Goal: Task Accomplishment & Management: Use online tool/utility

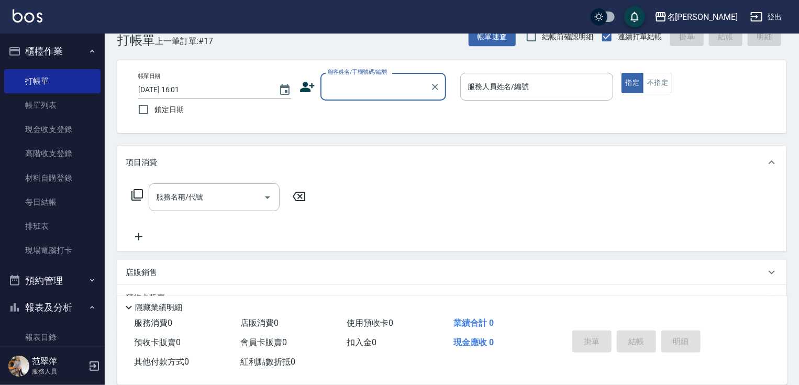
scroll to position [42, 0]
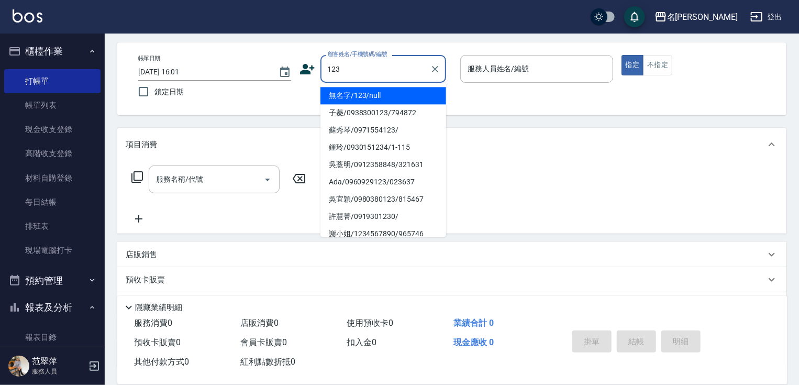
click at [353, 96] on li "無名字/123/null" at bounding box center [383, 95] width 126 height 17
type input "無名字/123/null"
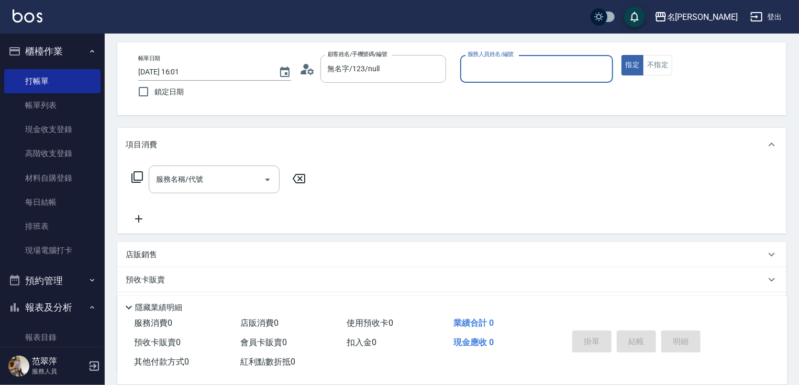
click at [545, 73] on input "服務人員姓名/編號" at bounding box center [536, 69] width 143 height 18
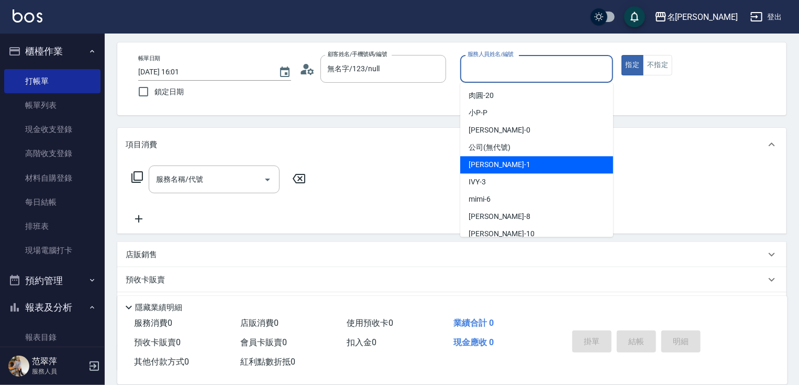
click at [510, 164] on div "[PERSON_NAME] -1" at bounding box center [536, 164] width 153 height 17
type input "Joanne-1"
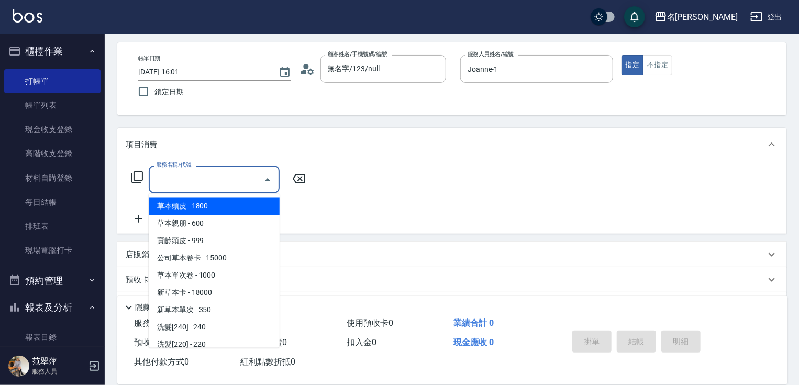
click at [221, 188] on input "服務名稱/代號" at bounding box center [206, 179] width 106 height 18
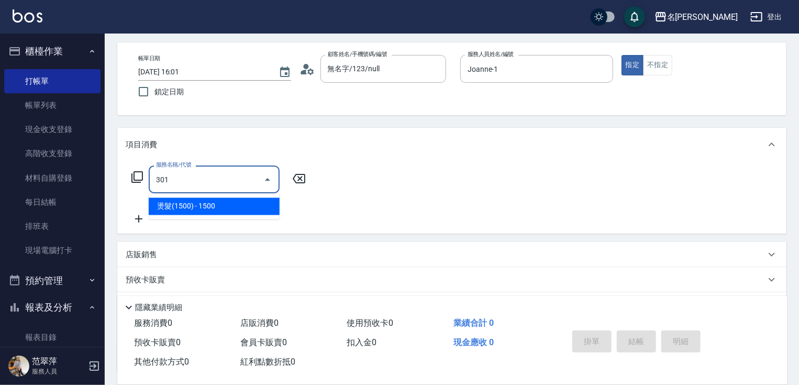
click at [235, 208] on span "燙髮(1500) - 1500" at bounding box center [214, 206] width 131 height 17
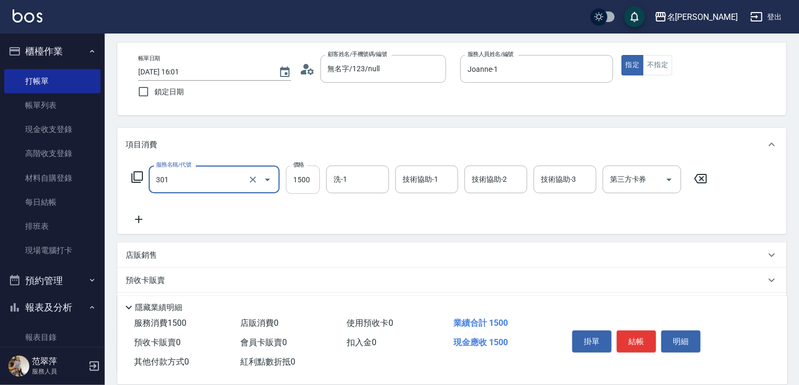
type input "燙髮(1500)(301)"
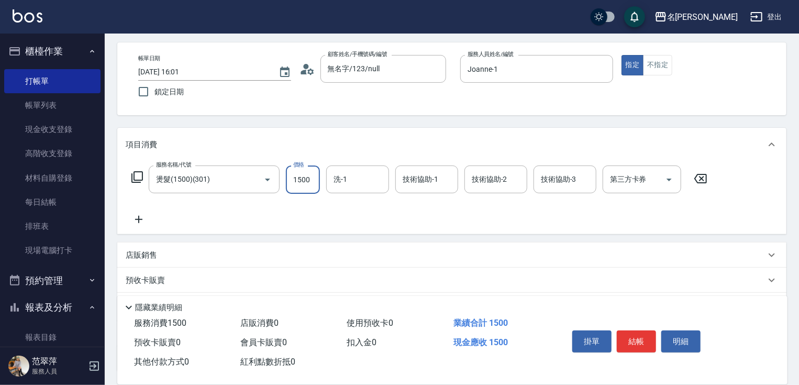
click at [313, 186] on input "1500" at bounding box center [303, 179] width 34 height 28
type input "3040"
click at [372, 186] on input "洗-1" at bounding box center [357, 179] width 53 height 18
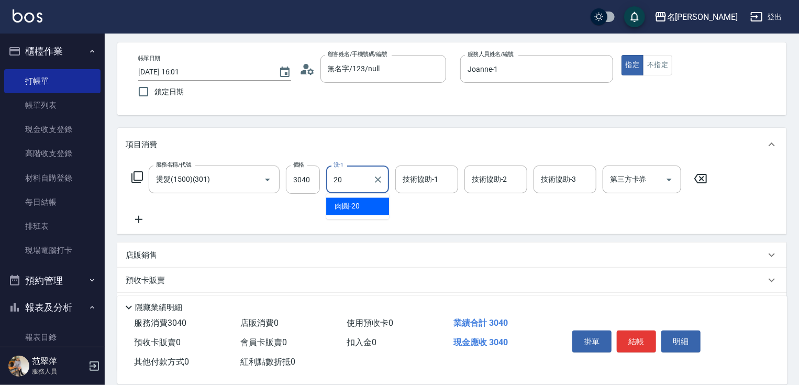
type input "肉圓-20"
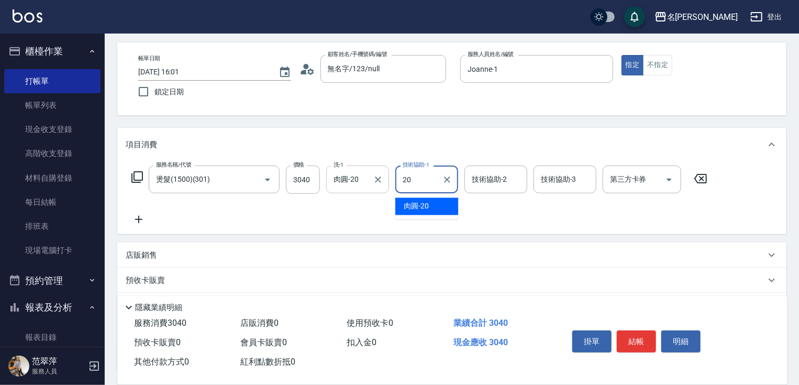
type input "肉圓-20"
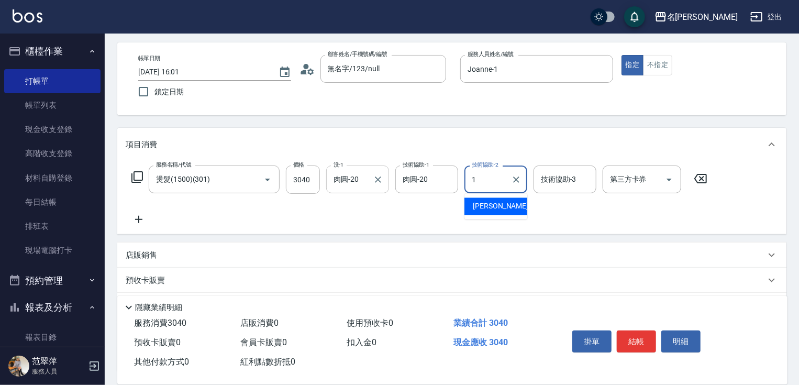
type input "Joanne-1"
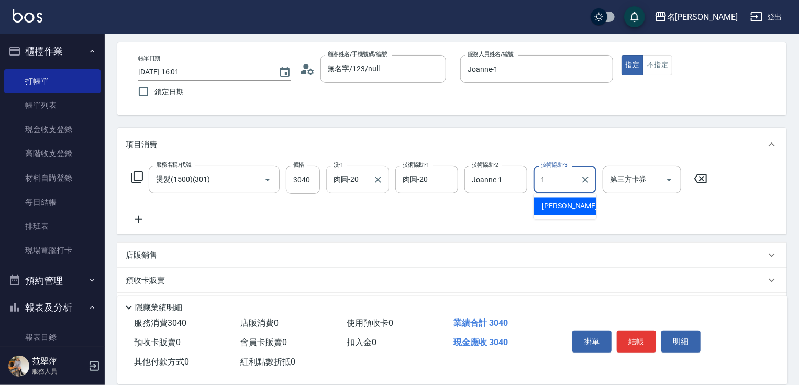
type input "Joanne-1"
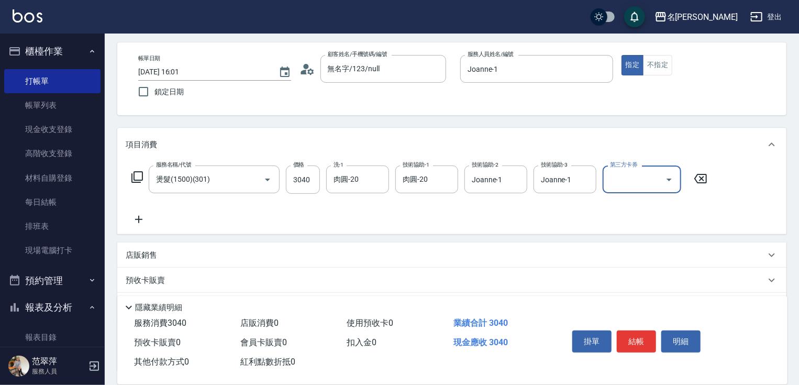
scroll to position [121, 0]
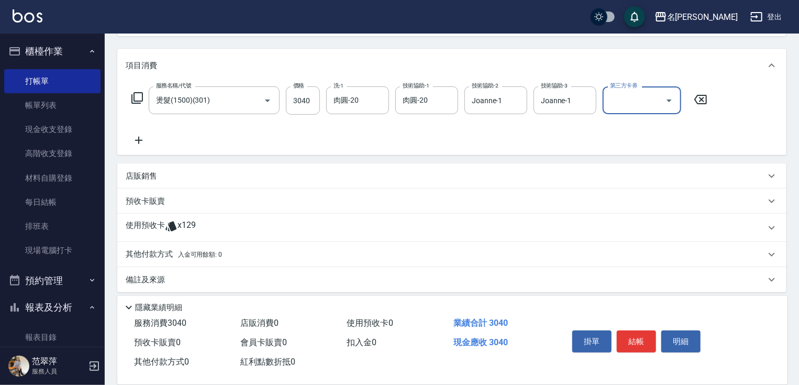
click at [148, 253] on p "其他付款方式 入金可用餘額: 0" at bounding box center [174, 255] width 96 height 12
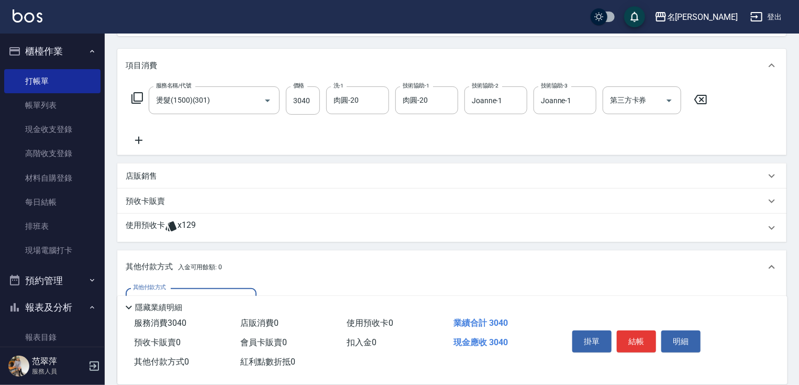
scroll to position [0, 0]
click at [204, 296] on div "隱藏業績明細" at bounding box center [452, 305] width 670 height 18
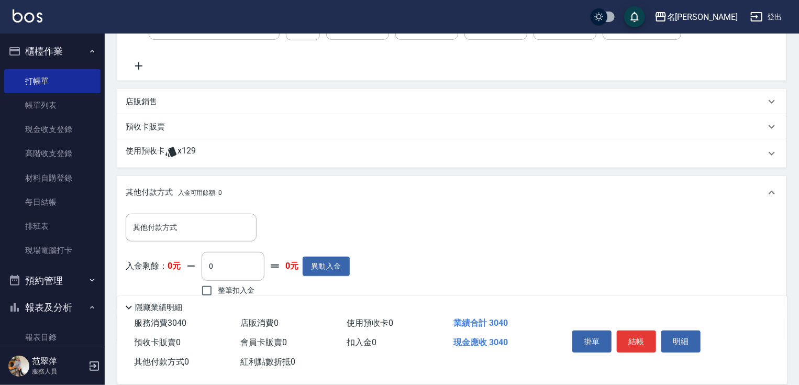
scroll to position [251, 0]
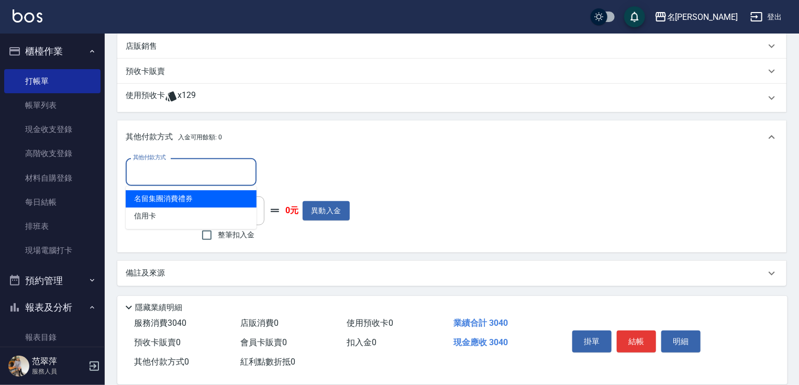
click at [196, 167] on input "其他付款方式" at bounding box center [190, 172] width 121 height 18
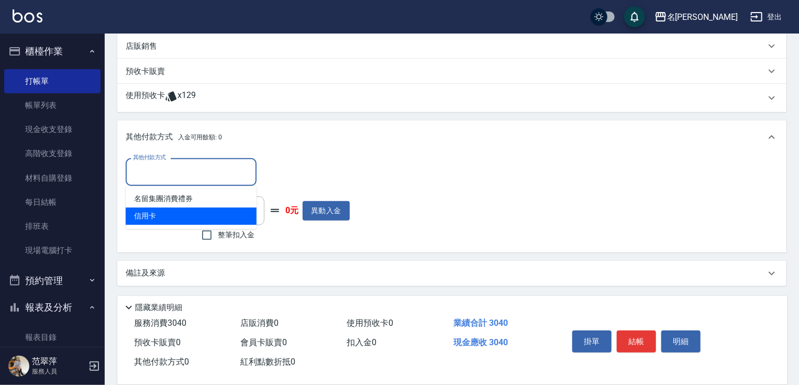
click at [194, 220] on span "信用卡" at bounding box center [191, 215] width 131 height 17
type input "信用卡"
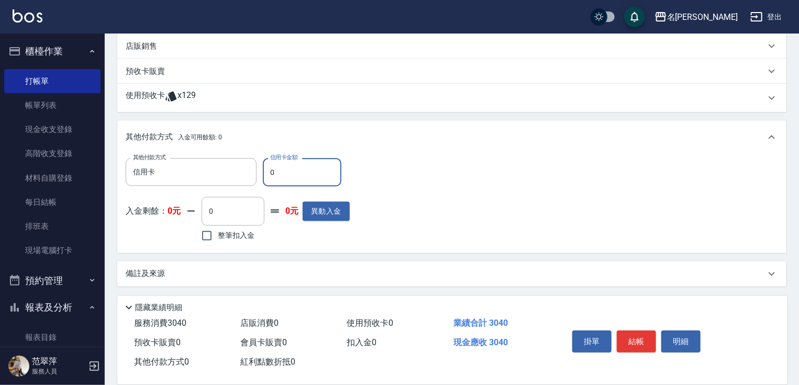
click at [270, 169] on input "0" at bounding box center [302, 172] width 79 height 28
type input "3040"
click at [643, 333] on button "結帳" at bounding box center [636, 341] width 39 height 22
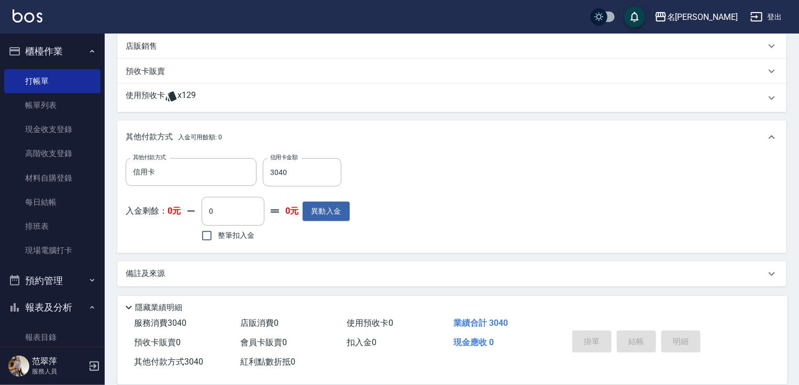
type input "[DATE] 17:31"
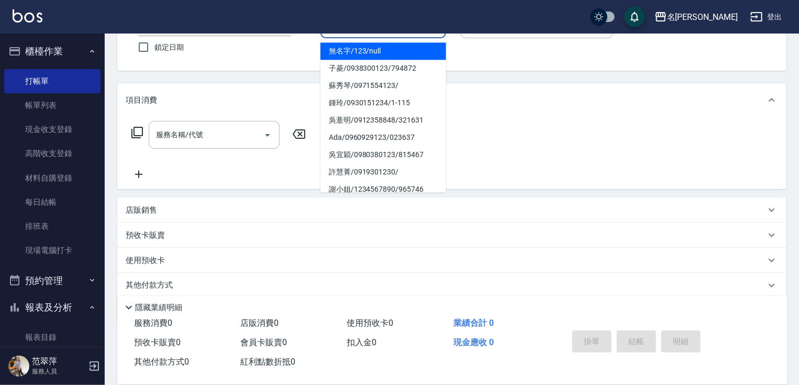
scroll to position [124, 0]
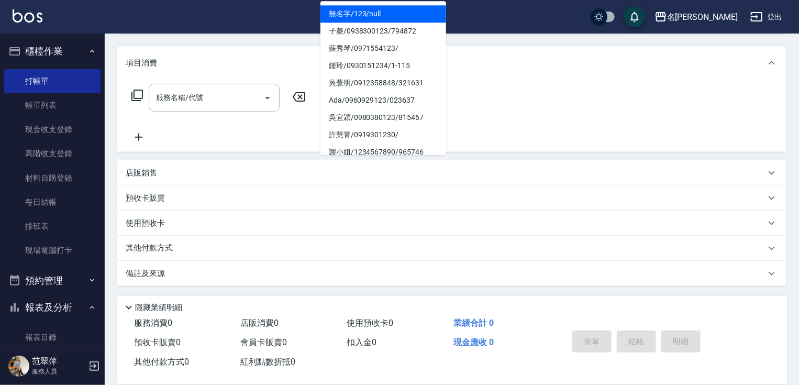
click at [397, 9] on li "無名字/123/null" at bounding box center [383, 13] width 126 height 17
type input "無名字/123/null"
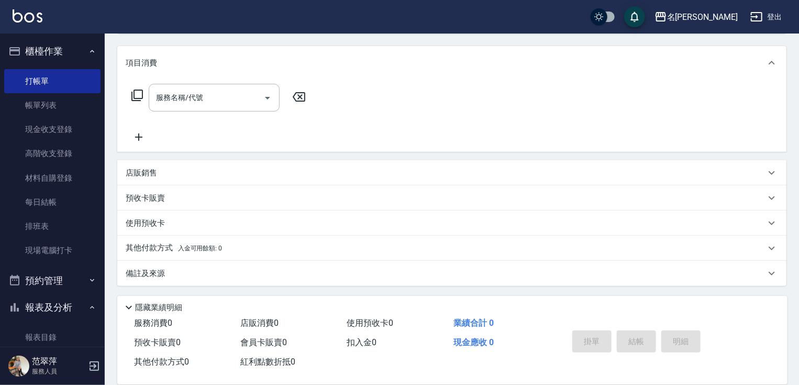
scroll to position [0, 0]
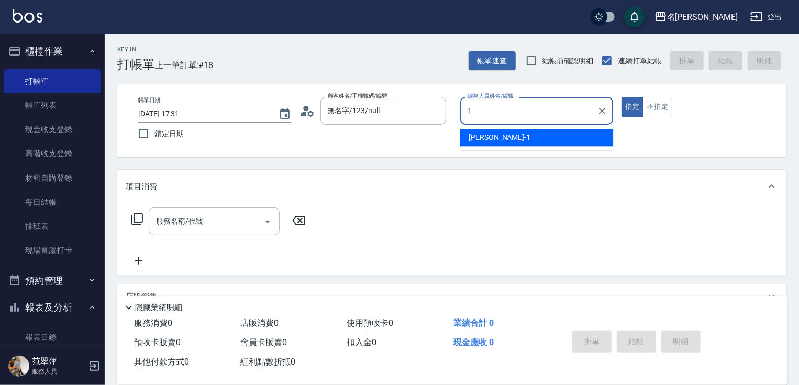
type input "Joanne-1"
type button "true"
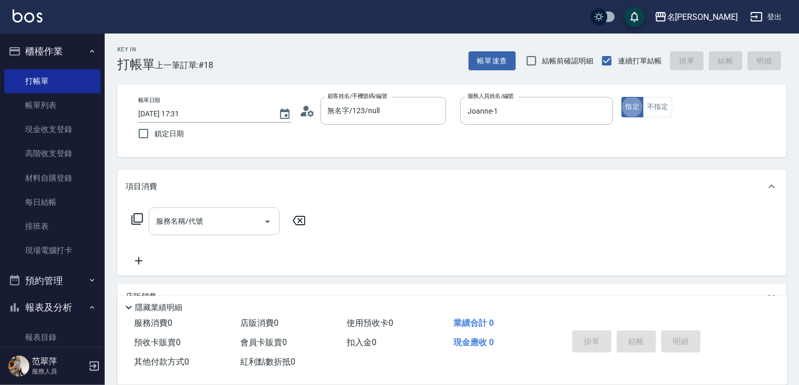
click at [205, 220] on input "服務名稱/代號" at bounding box center [206, 221] width 106 height 18
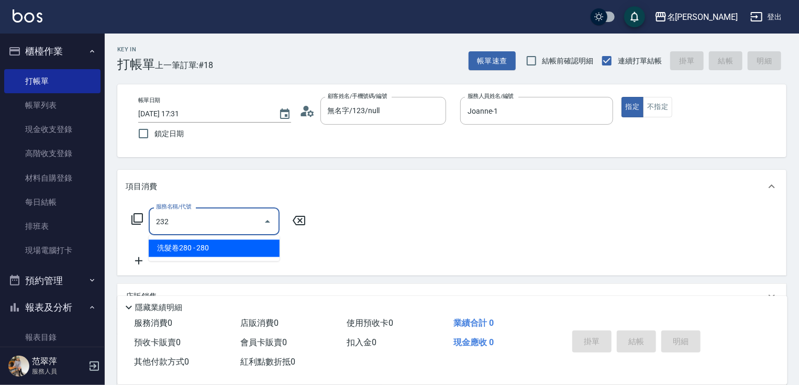
type input "洗髮卷280(232)"
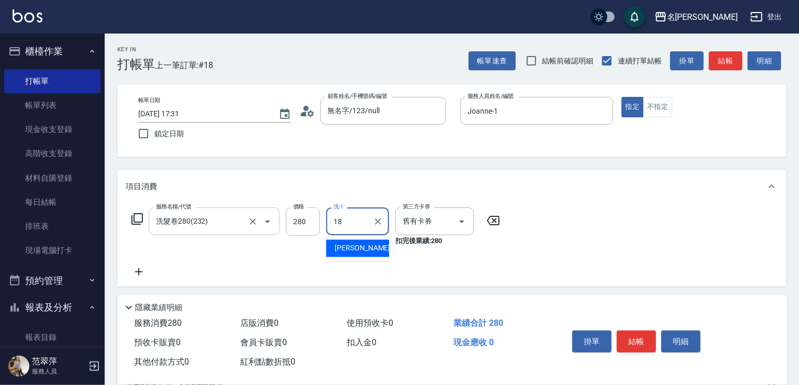
type input "[PERSON_NAME]-18"
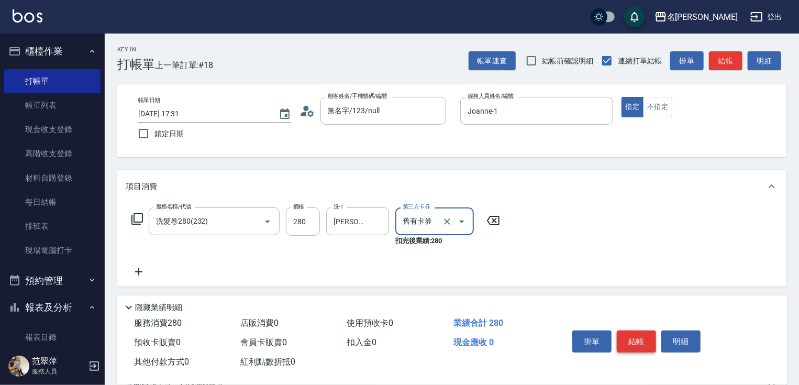
click at [640, 331] on button "結帳" at bounding box center [636, 341] width 39 height 22
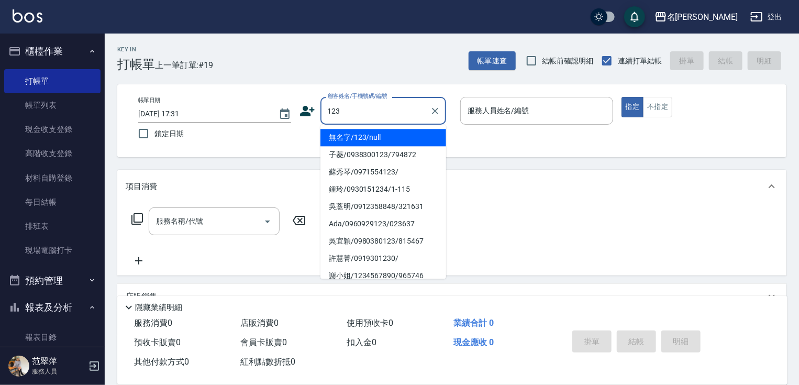
click at [393, 135] on li "無名字/123/null" at bounding box center [383, 137] width 126 height 17
type input "無名字/123/null"
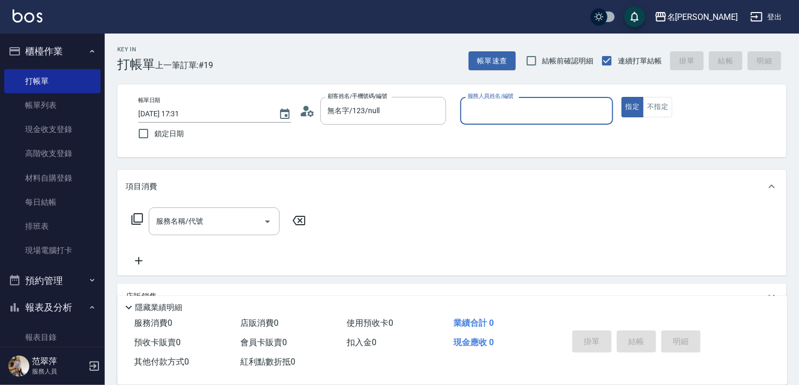
click at [484, 119] on input "服務人員姓名/編號" at bounding box center [536, 111] width 143 height 18
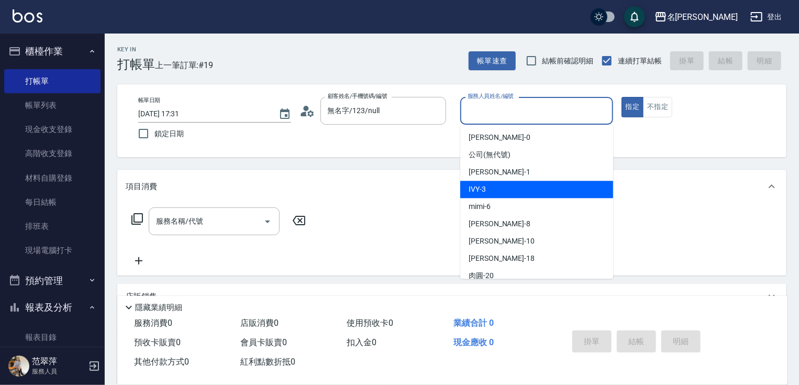
drag, startPoint x: 489, startPoint y: 190, endPoint x: 476, endPoint y: 190, distance: 12.6
click at [489, 190] on div "IVY -3" at bounding box center [536, 189] width 153 height 17
type input "IVY-3"
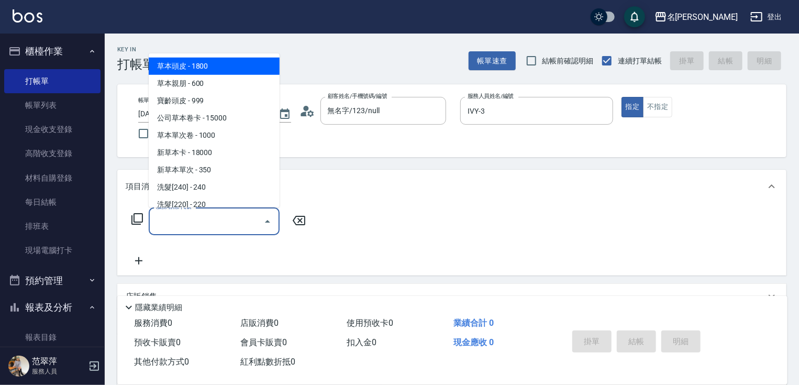
click at [235, 221] on input "服務名稱/代號" at bounding box center [206, 221] width 106 height 18
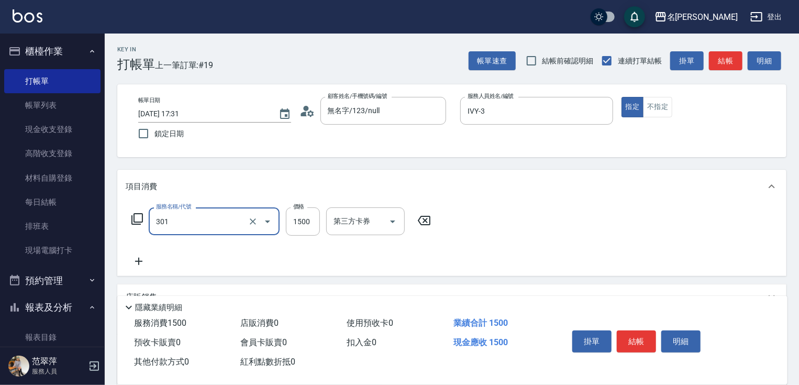
type input "燙髮(1500)(301)"
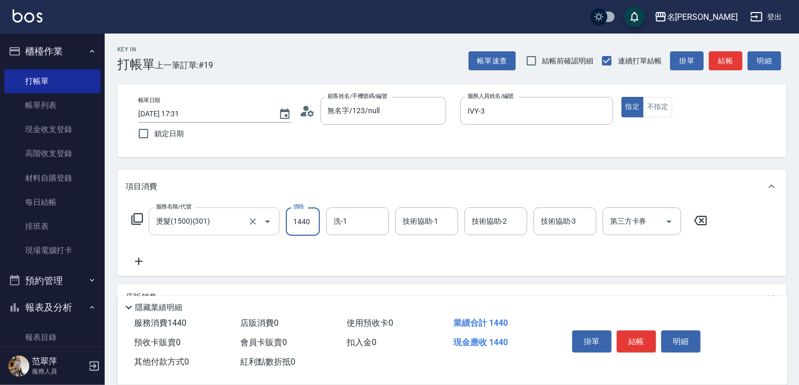
type input "1440"
type input "IVY-3"
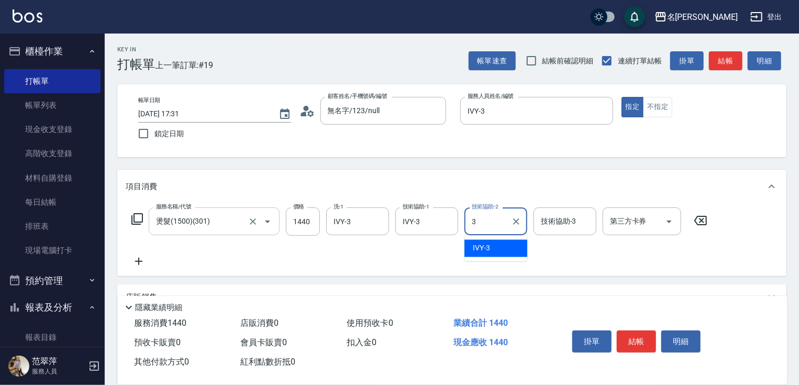
type input "IVY-3"
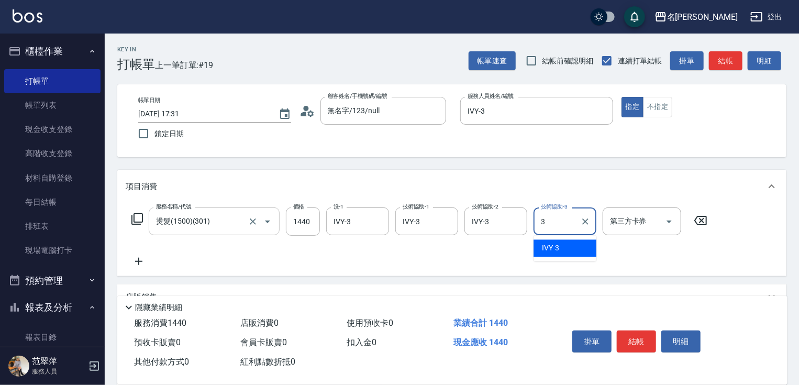
type input "IVY-3"
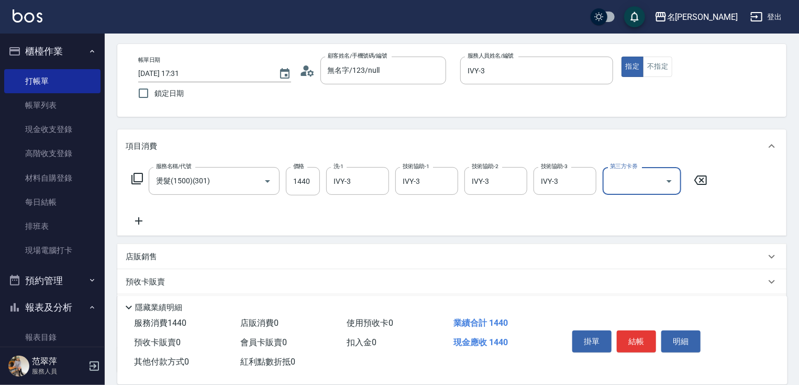
scroll to position [84, 0]
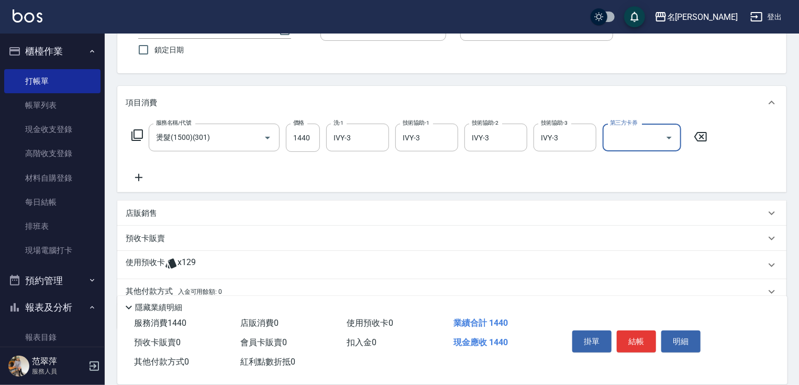
click at [140, 178] on icon at bounding box center [138, 177] width 7 height 7
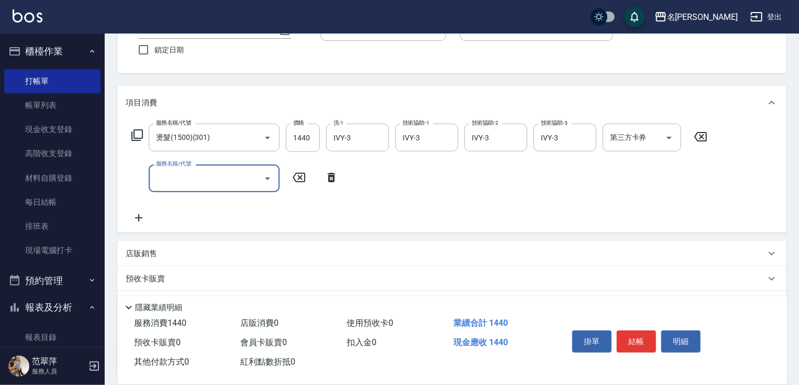
click at [170, 181] on input "服務名稱/代號" at bounding box center [206, 178] width 106 height 18
type input "染髮(1500)(501)"
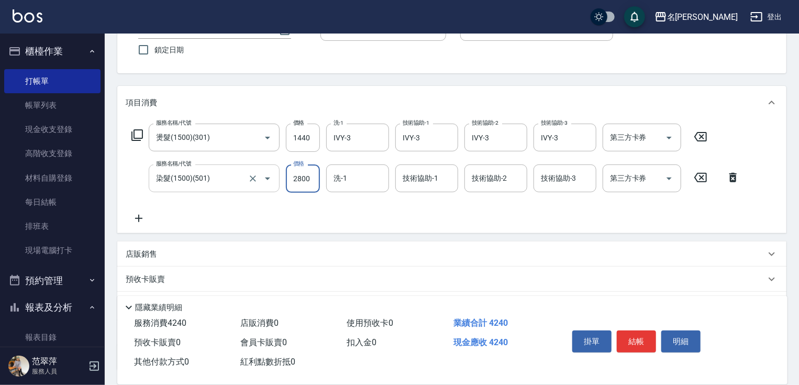
type input "2800"
type input "IVY-3"
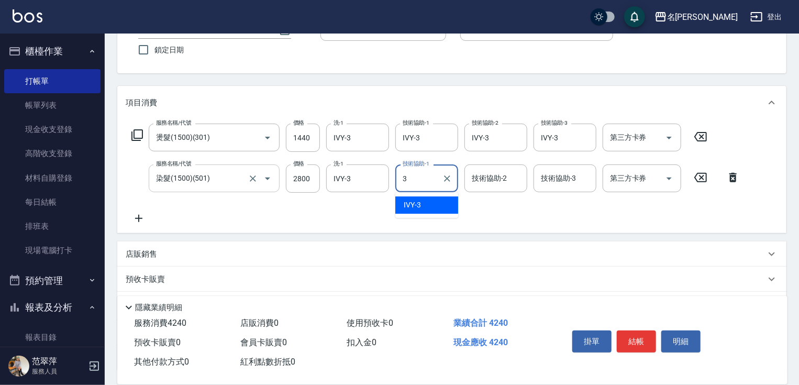
type input "IVY-3"
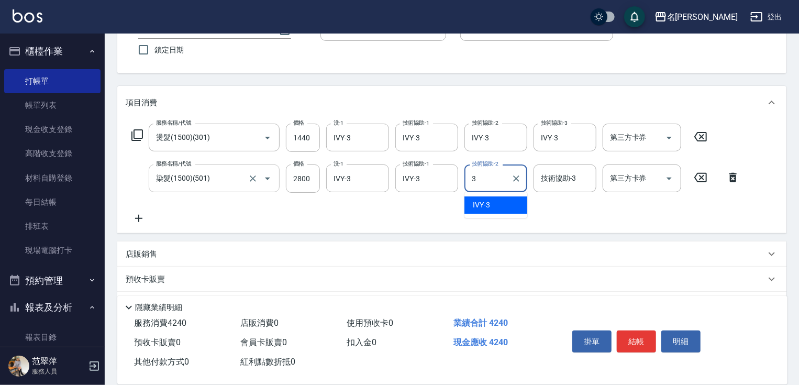
type input "IVY-3"
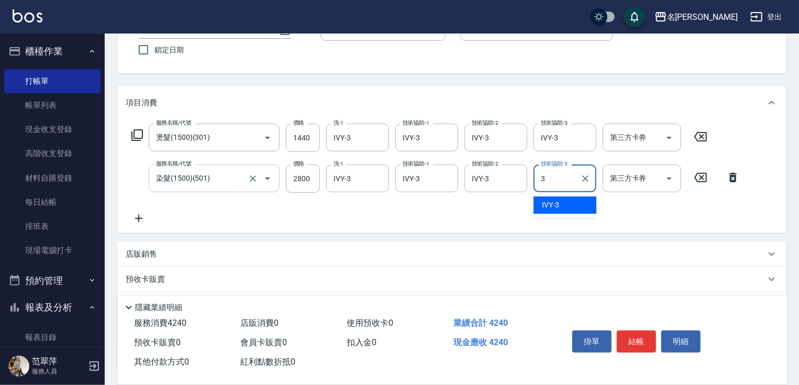
type input "IVY-3"
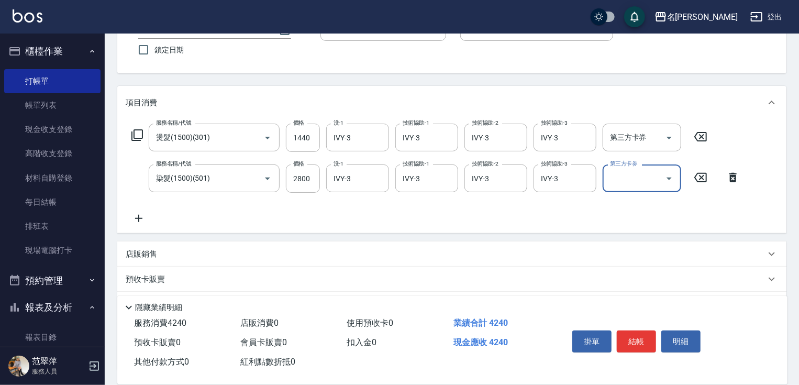
click at [134, 256] on p "店販銷售" at bounding box center [141, 254] width 31 height 11
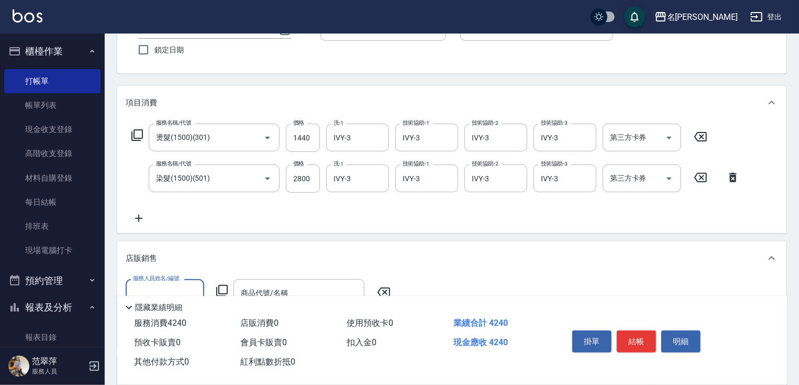
scroll to position [0, 0]
drag, startPoint x: 153, startPoint y: 276, endPoint x: 156, endPoint y: 291, distance: 14.9
click at [154, 280] on label "服務人員姓名/編號" at bounding box center [156, 278] width 46 height 8
click at [154, 284] on input "服務人員姓名/編號" at bounding box center [164, 293] width 69 height 18
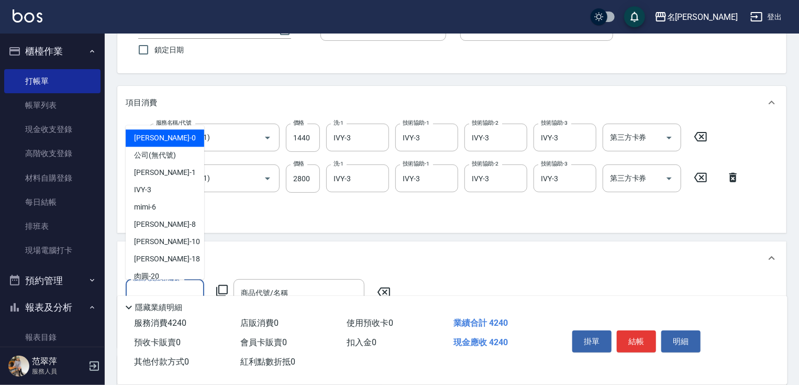
click at [164, 289] on input "服務人員姓名/編號" at bounding box center [164, 293] width 69 height 18
click at [166, 189] on div "IVY -3" at bounding box center [165, 189] width 79 height 17
type input "IVY-3"
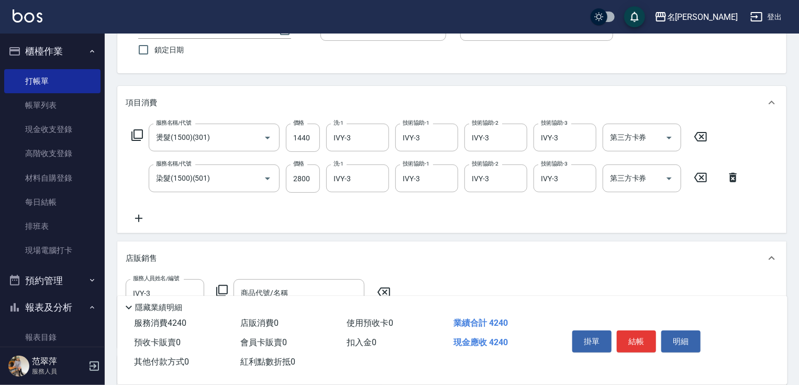
click at [223, 286] on icon at bounding box center [222, 290] width 13 height 13
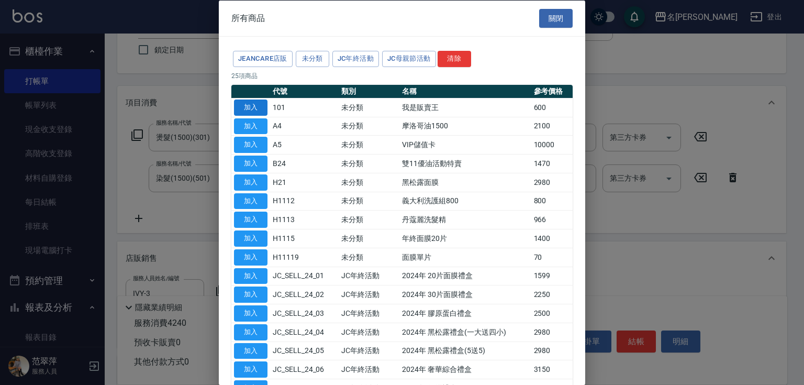
click at [259, 104] on button "加入" at bounding box center [251, 107] width 34 height 16
type input "我是販賣王"
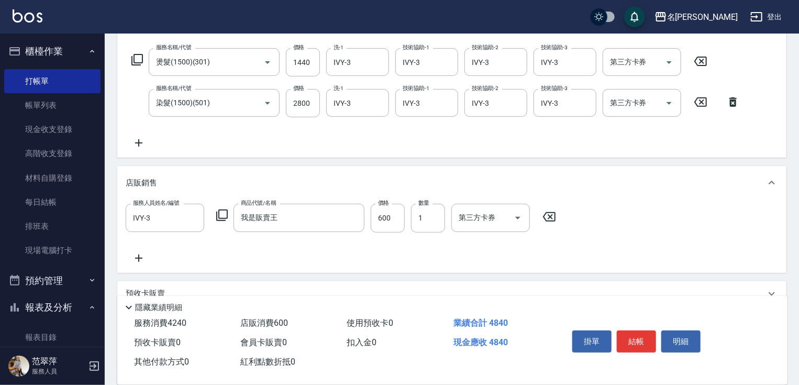
scroll to position [168, 0]
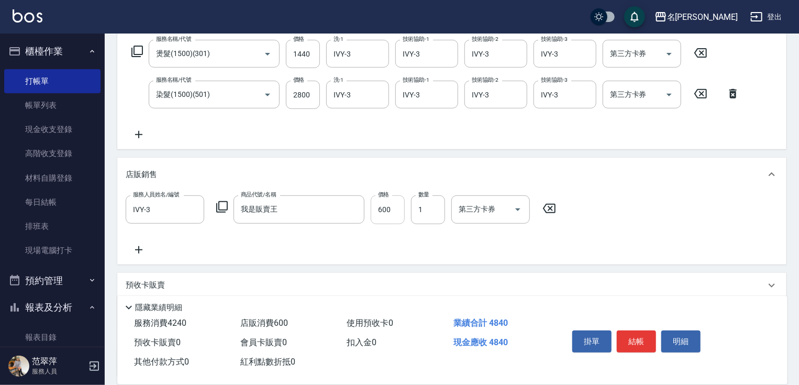
click at [373, 213] on input "600" at bounding box center [388, 209] width 34 height 28
type input "720"
click at [636, 333] on button "結帳" at bounding box center [636, 341] width 39 height 22
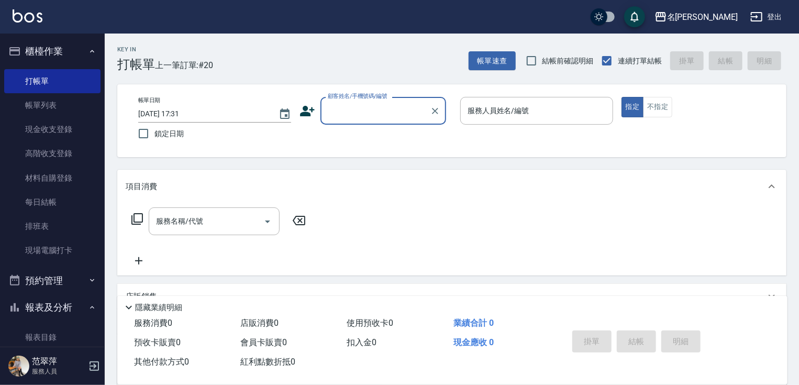
scroll to position [42, 0]
